Goal: Task Accomplishment & Management: Complete application form

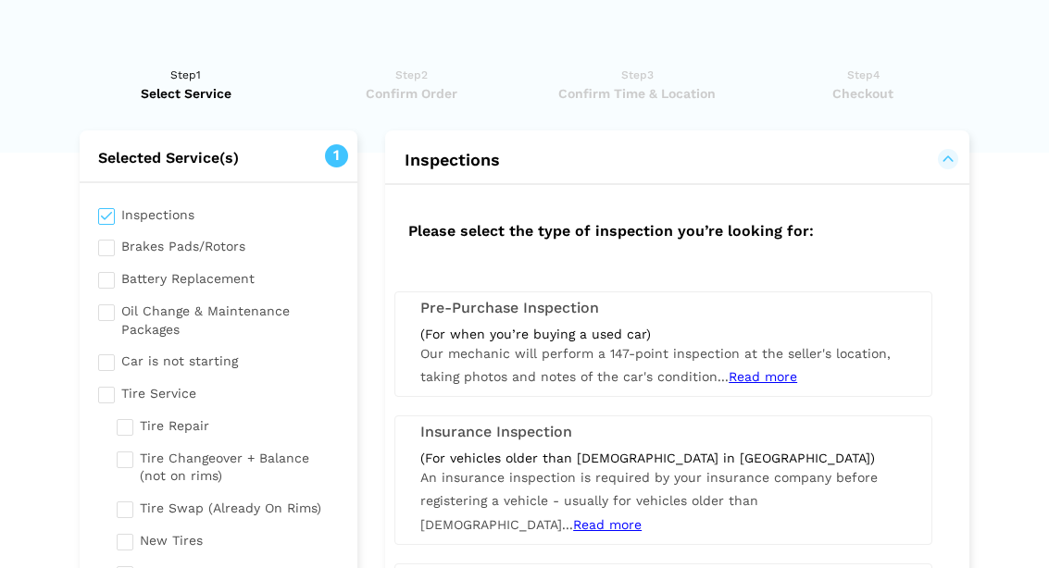
scroll to position [730, 0]
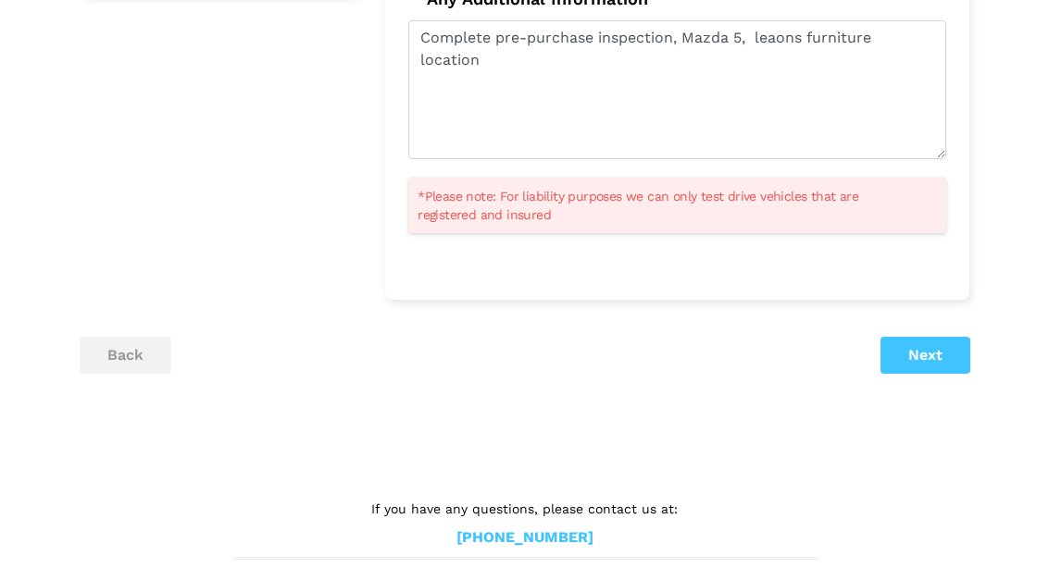
click at [771, 20] on textarea "Complete pre-purchase inspection, Mazda 5, leaons furniture location" at bounding box center [677, 89] width 538 height 139
click at [778, 40] on textarea "Complete pre-purchase inspection, Mazda 5, leaons furniture location" at bounding box center [677, 89] width 538 height 139
click at [803, 58] on textarea "Complete pre-purchase inspection, Mazda 5, leaons furniture location" at bounding box center [677, 89] width 538 height 139
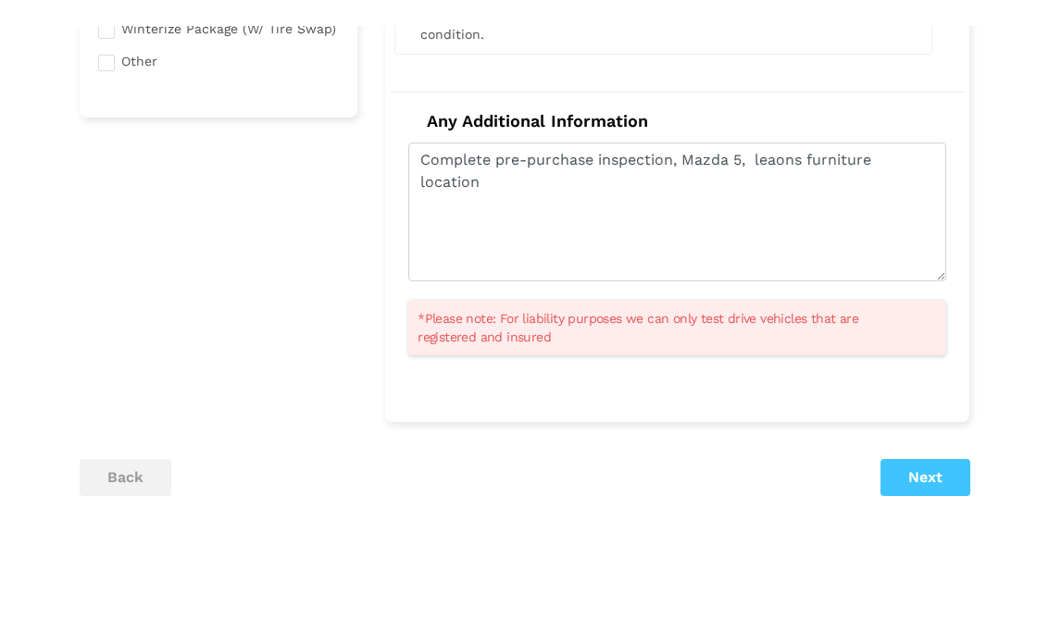
scroll to position [607, 0]
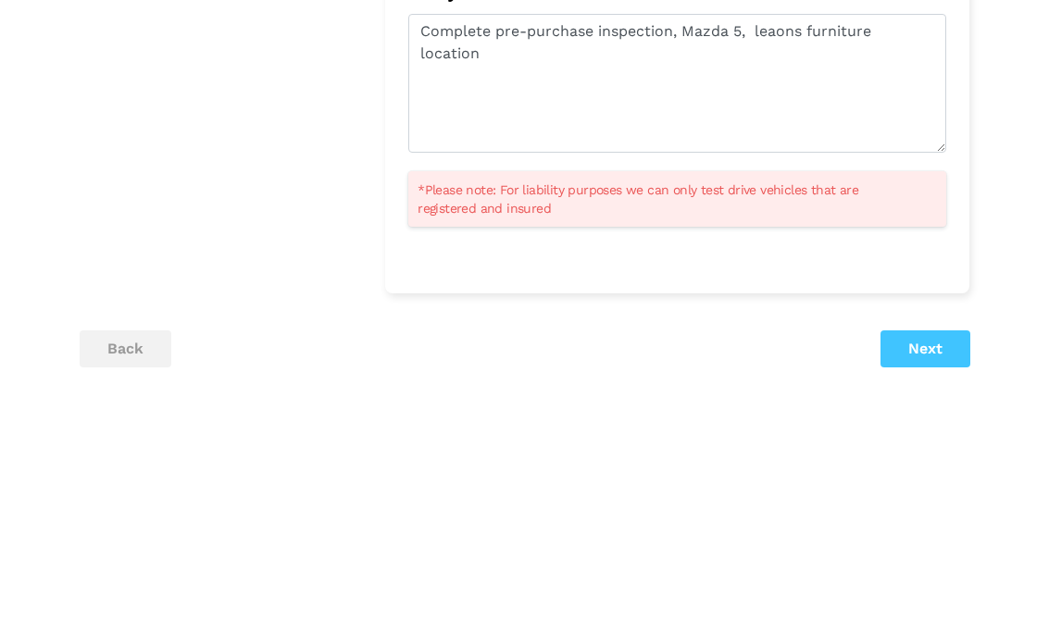
click at [778, 143] on textarea "Complete pre-purchase inspection, Mazda 5, leaons furniture location" at bounding box center [677, 212] width 538 height 139
click at [925, 143] on textarea "Complete pre-purchase inspection, Mazda 5, leons furniture location" at bounding box center [677, 212] width 538 height 139
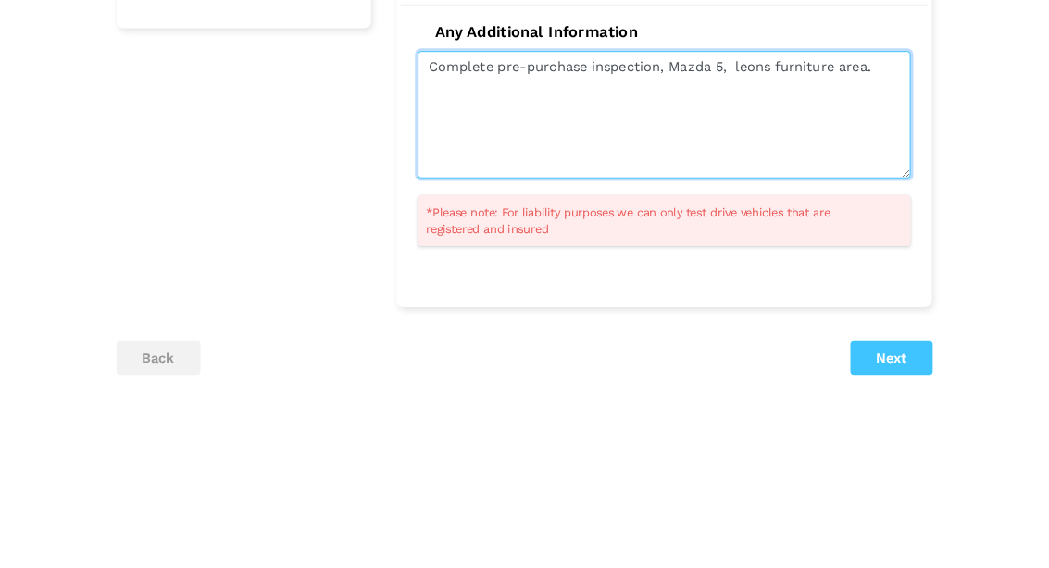
scroll to position [742, 0]
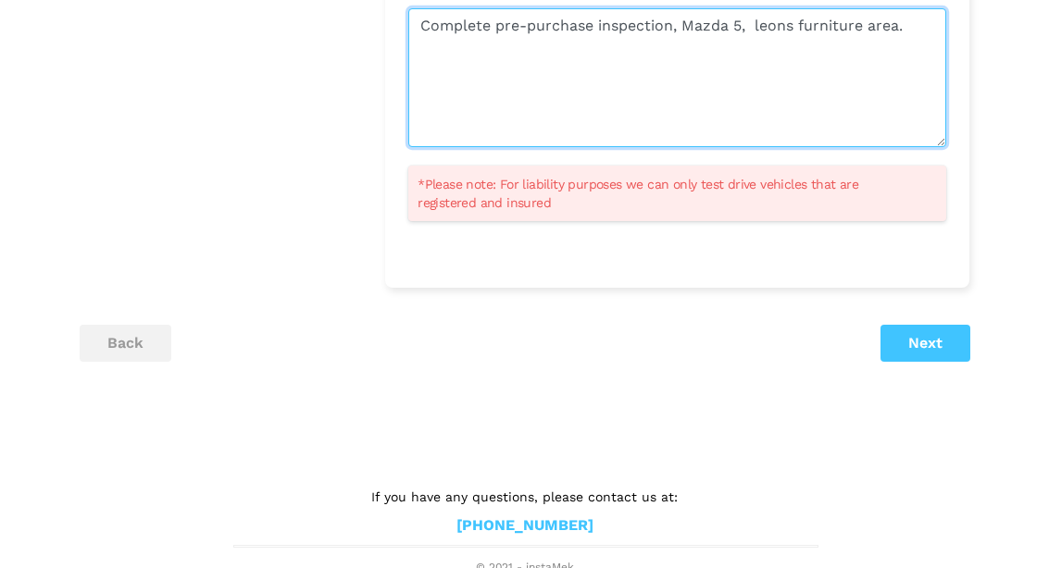
click at [467, 49] on textarea "Complete pre-purchase inspection, Mazda 5, leons furniture area." at bounding box center [677, 77] width 538 height 139
paste textarea "Loremip Dolorsi • Ame CON/Adipis el SedDoeiu tempor • Incidid utl etdolo magnaa…"
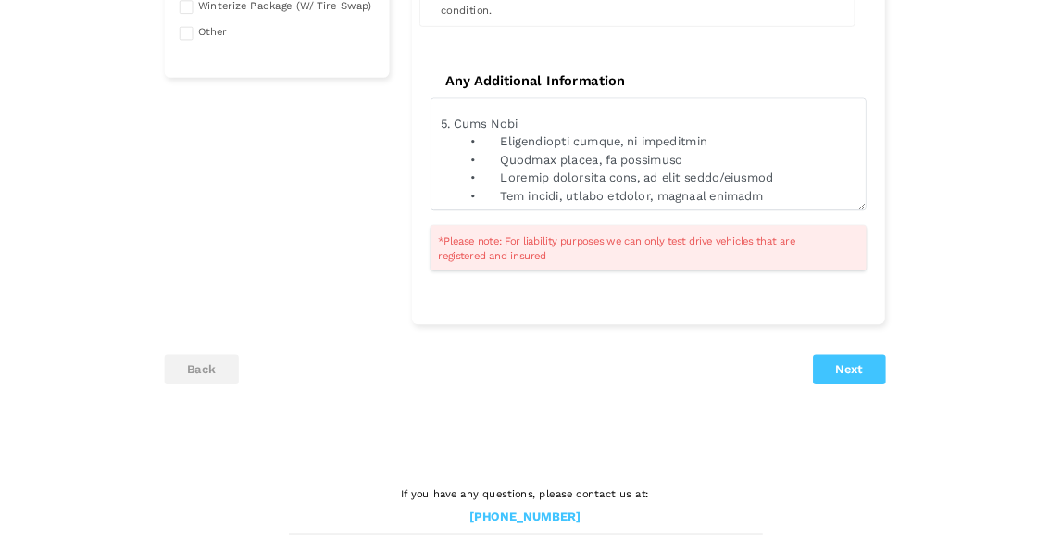
scroll to position [630, 0]
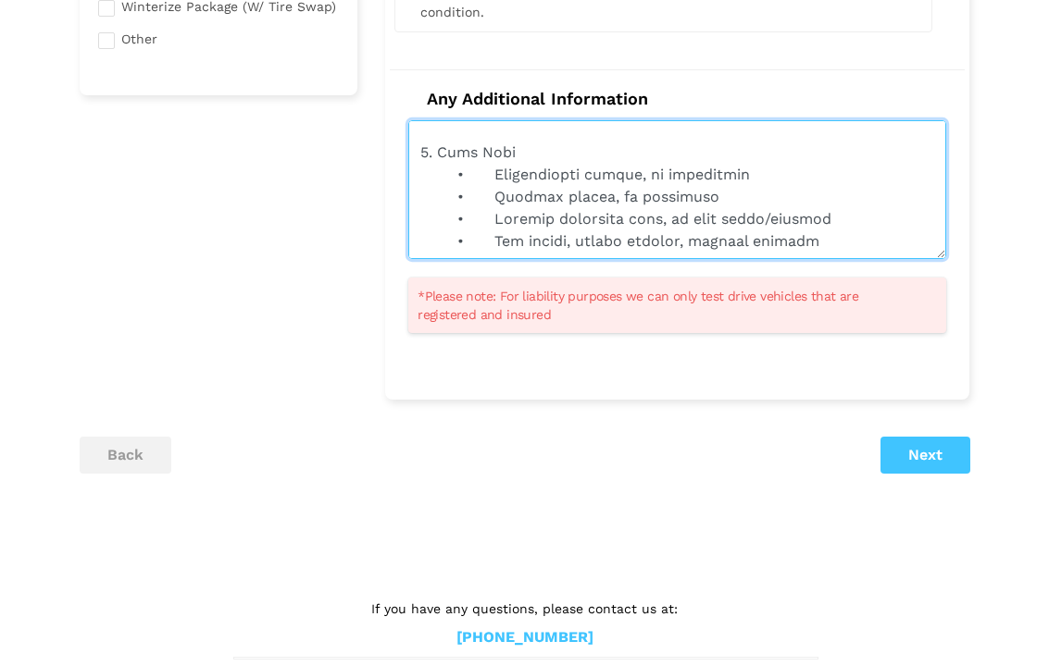
type textarea "Loremips dol-sitametc adipiscing, Elits 4, doeiu temporinc utla. Etdolor Magnaa…"
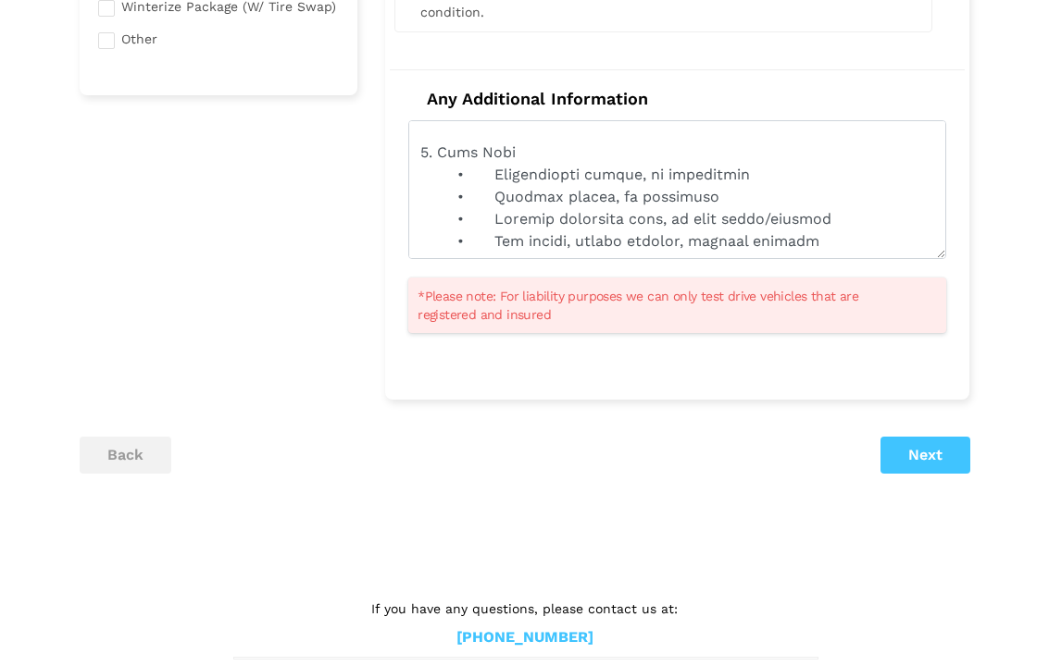
click at [932, 453] on button "Next" at bounding box center [925, 455] width 90 height 37
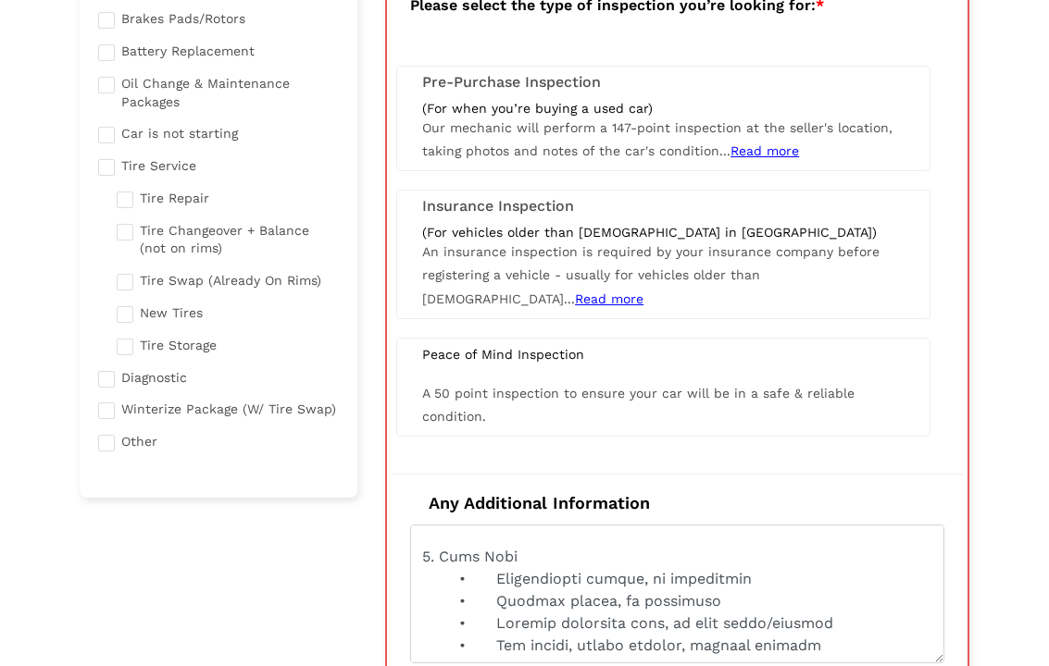
scroll to position [227, 0]
click at [762, 156] on span "Read more" at bounding box center [764, 151] width 68 height 15
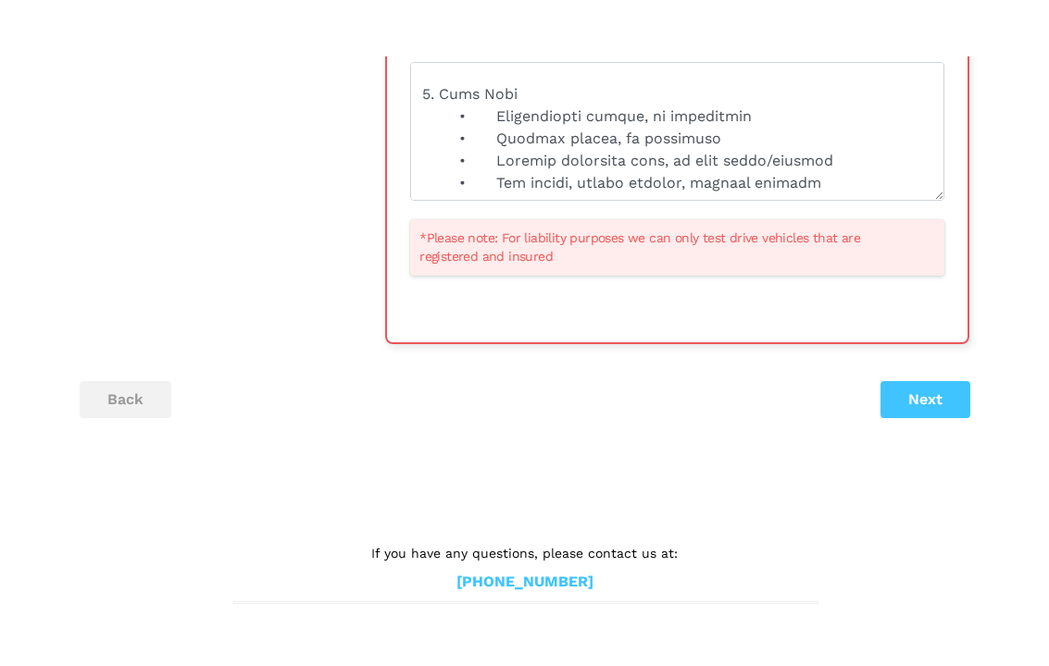
scroll to position [719, 0]
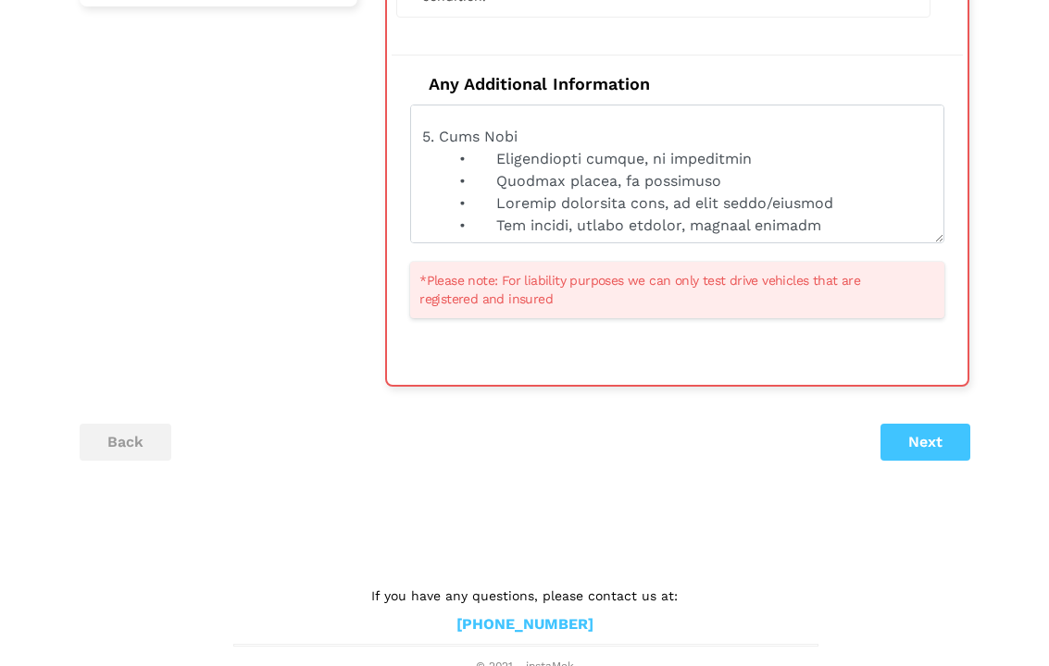
click at [931, 430] on button "Next" at bounding box center [925, 442] width 90 height 37
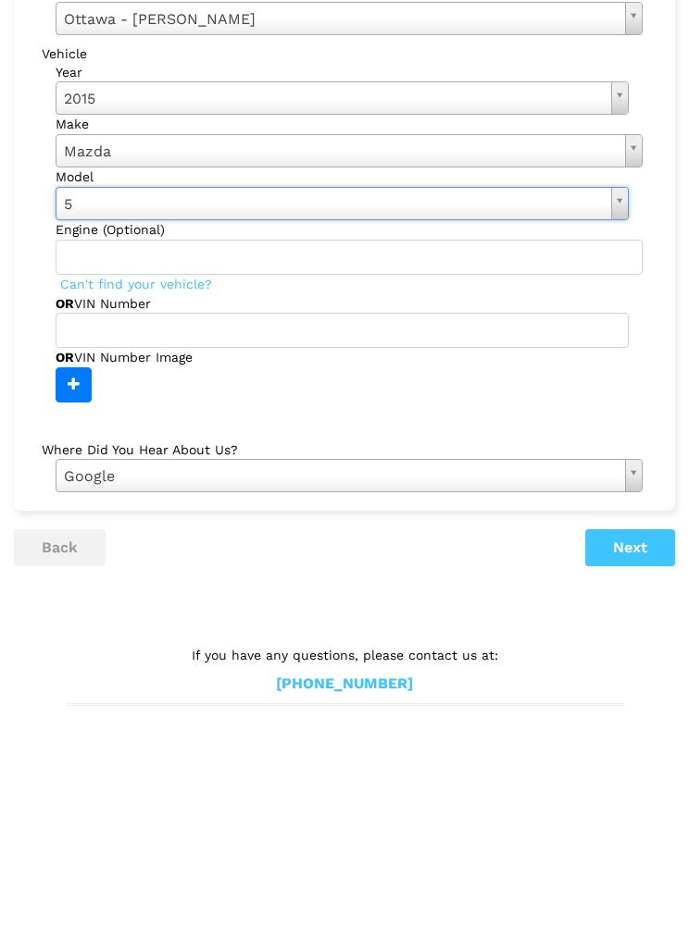
scroll to position [19, 0]
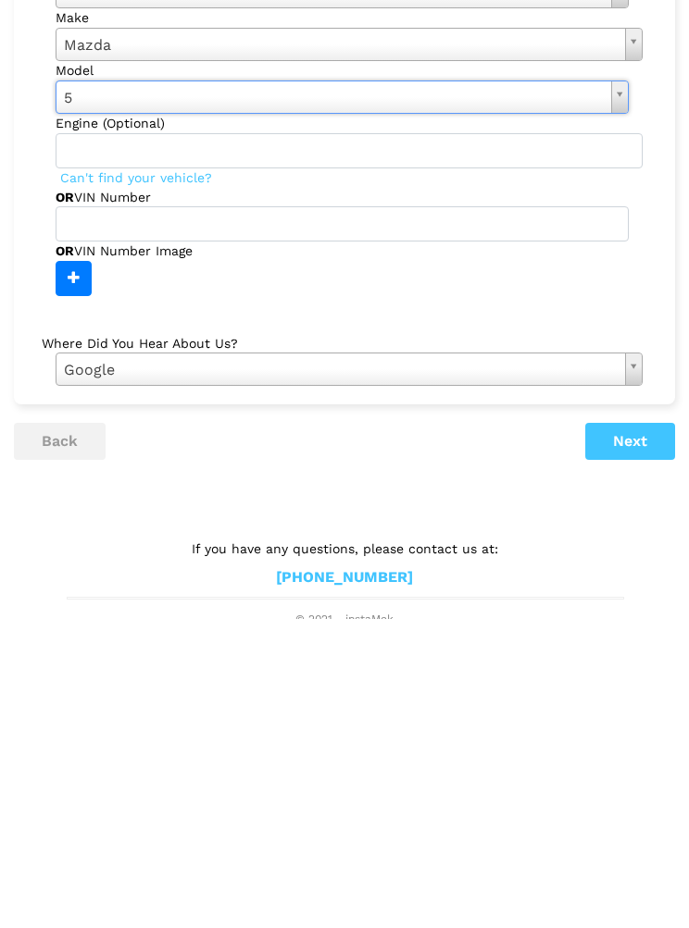
click at [645, 567] on button "Next" at bounding box center [630, 750] width 90 height 37
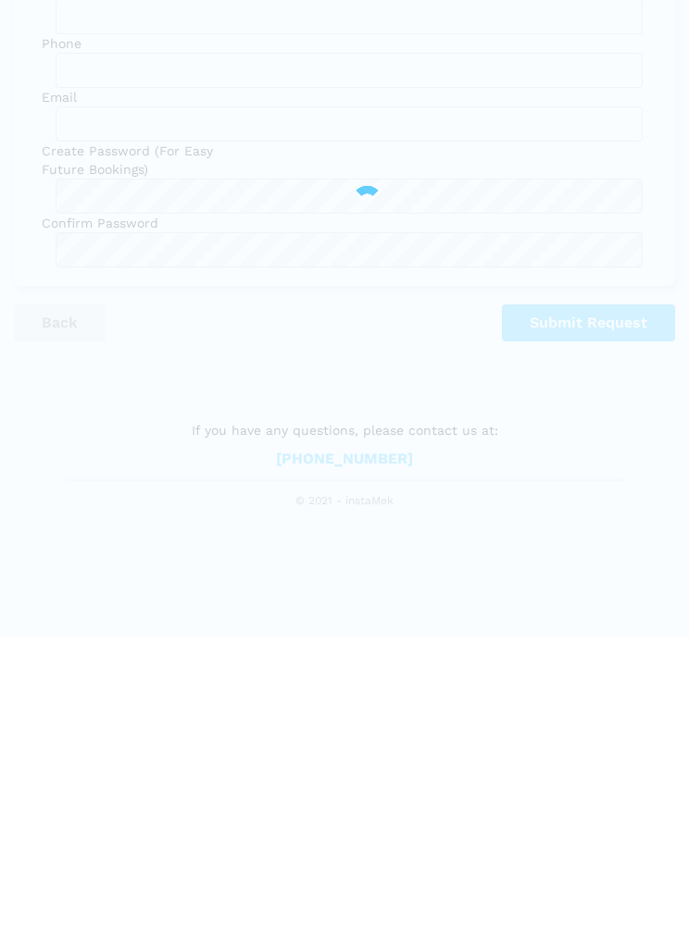
scroll to position [0, 0]
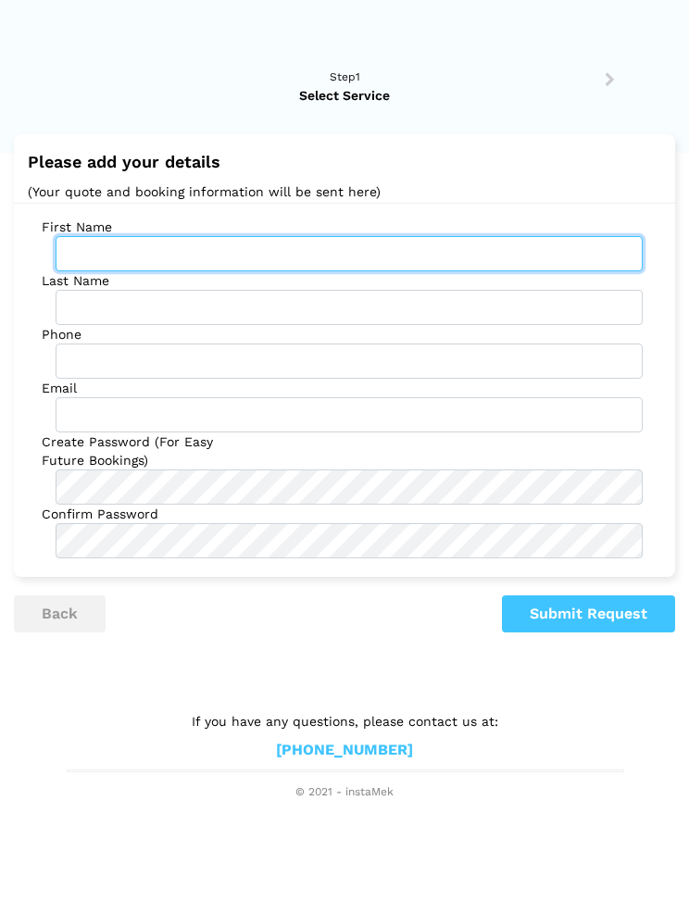
click at [156, 247] on input "text" at bounding box center [349, 253] width 587 height 35
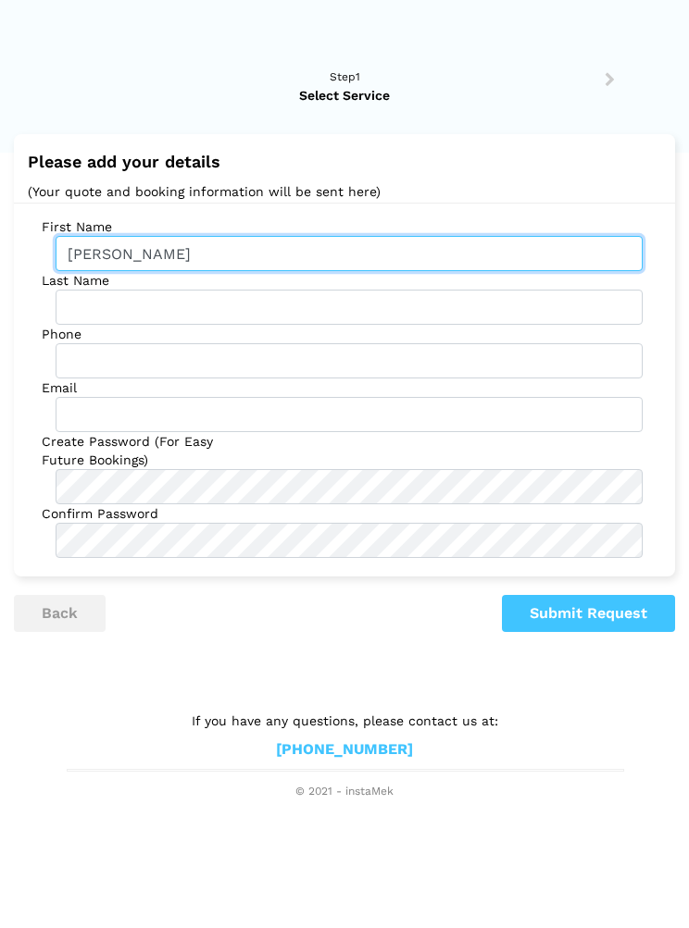
type input "[PERSON_NAME]"
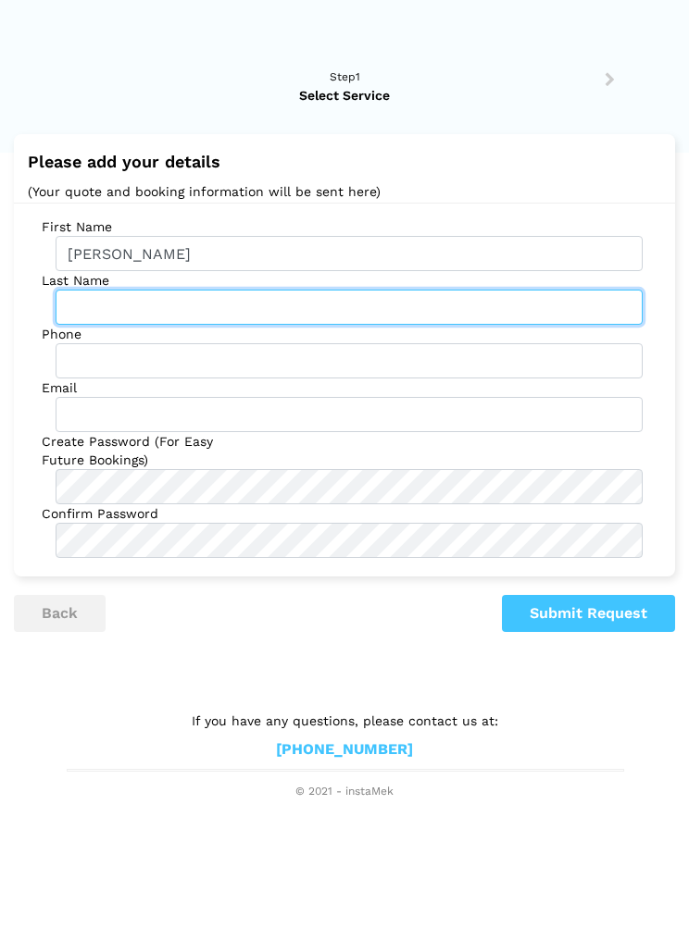
click at [121, 303] on input "text" at bounding box center [349, 307] width 587 height 35
type input "[PERSON_NAME]"
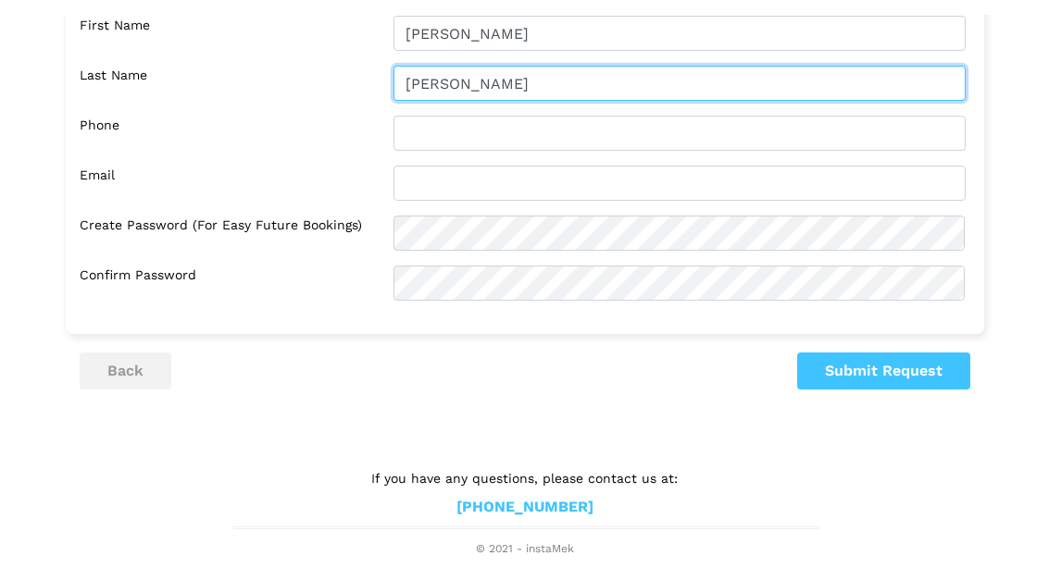
scroll to position [184, 0]
